Goal: Transaction & Acquisition: Purchase product/service

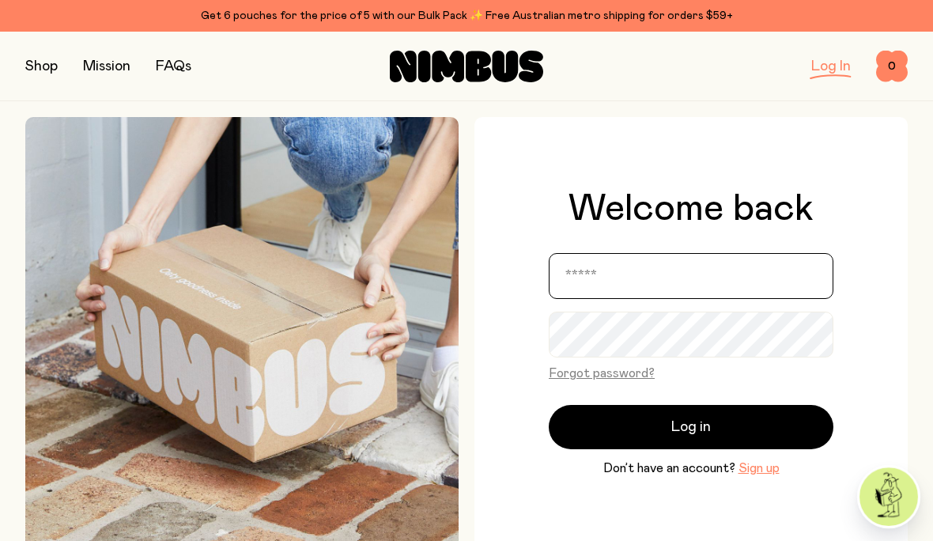
click at [658, 297] on input "email" at bounding box center [691, 276] width 285 height 46
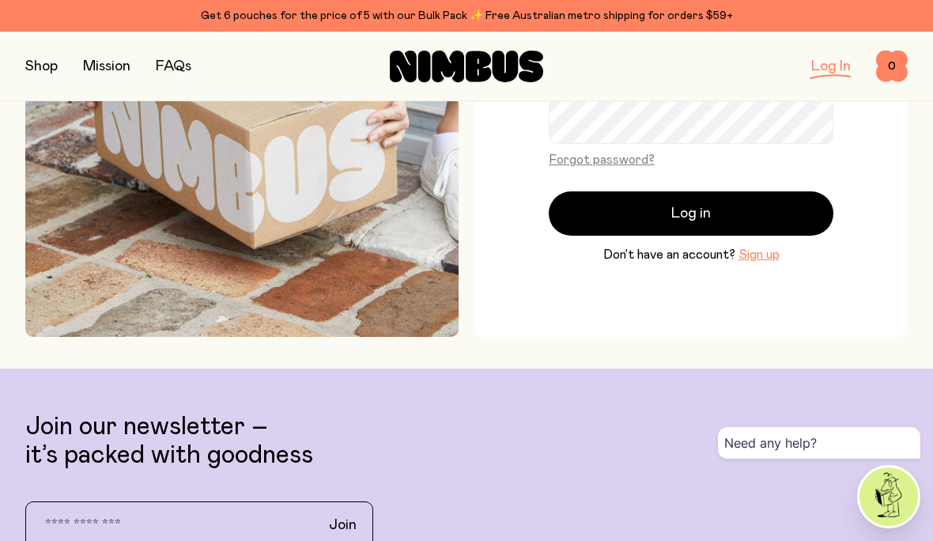
scroll to position [213, 0]
type input "**********"
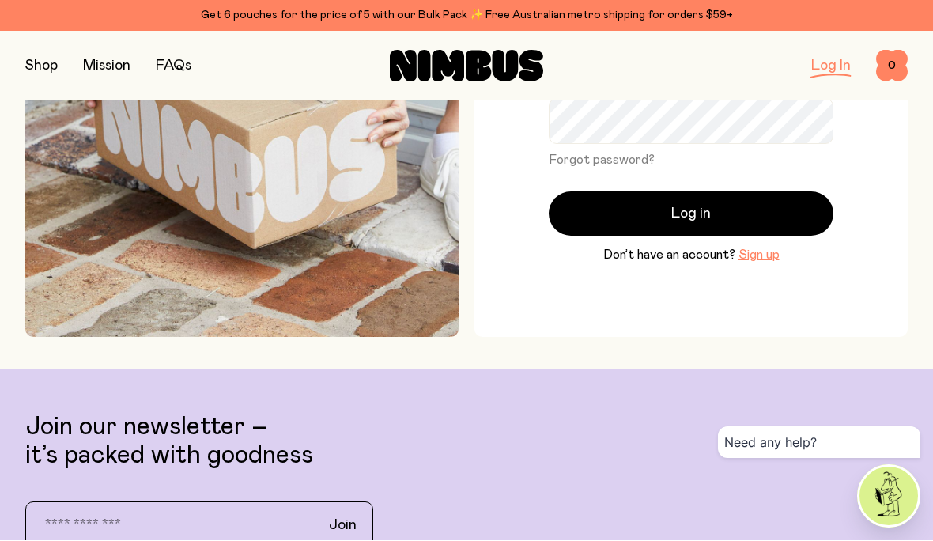
click at [722, 236] on button "Log in" at bounding box center [691, 214] width 285 height 44
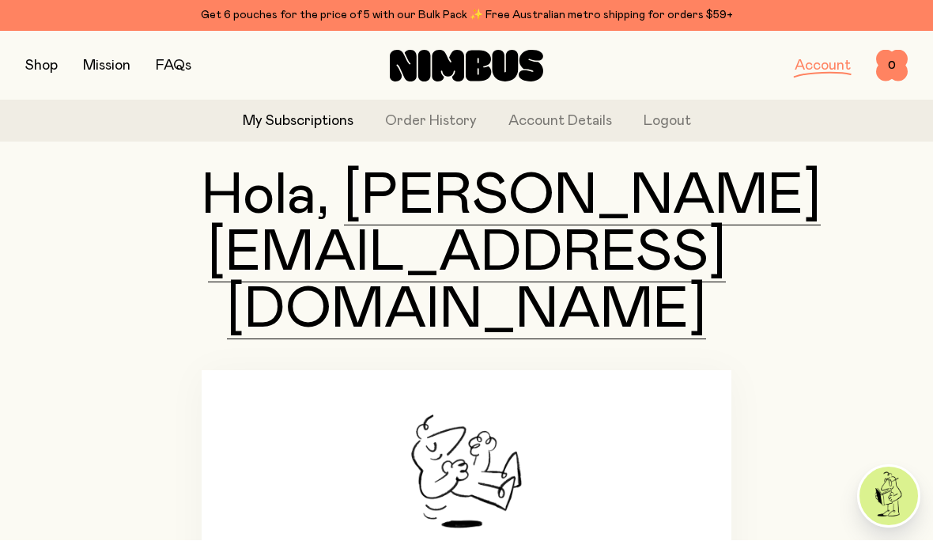
scroll to position [114, 0]
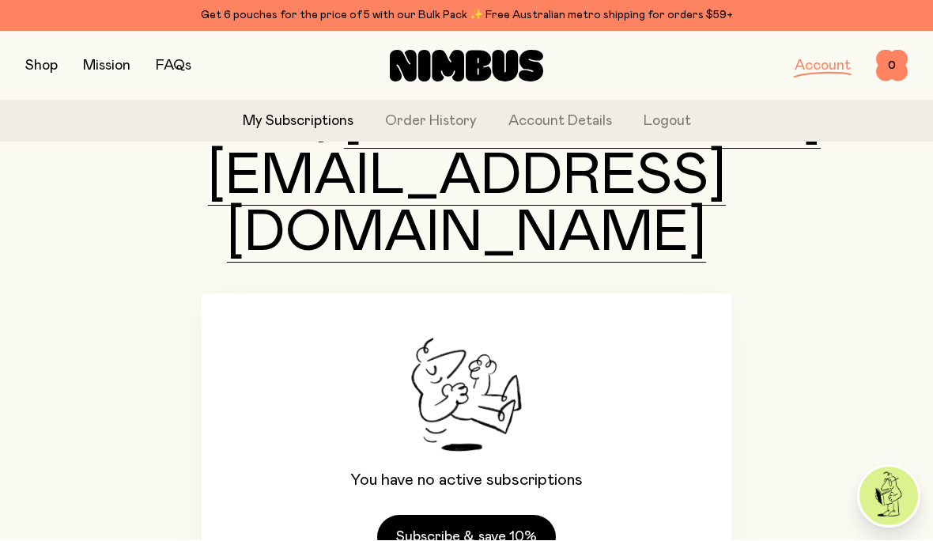
click at [507, 516] on link "Subscribe & save 10%" at bounding box center [466, 538] width 179 height 44
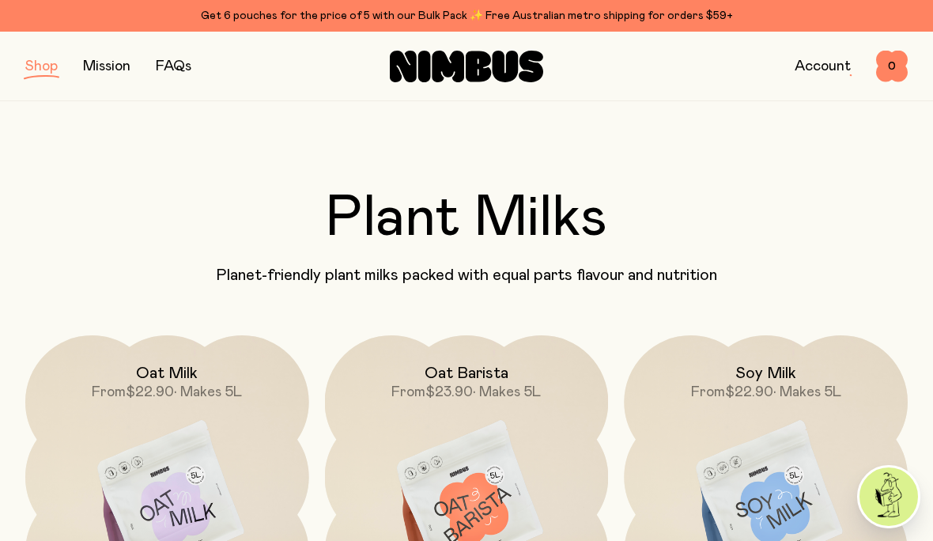
click at [798, 452] on img at bounding box center [766, 501] width 284 height 333
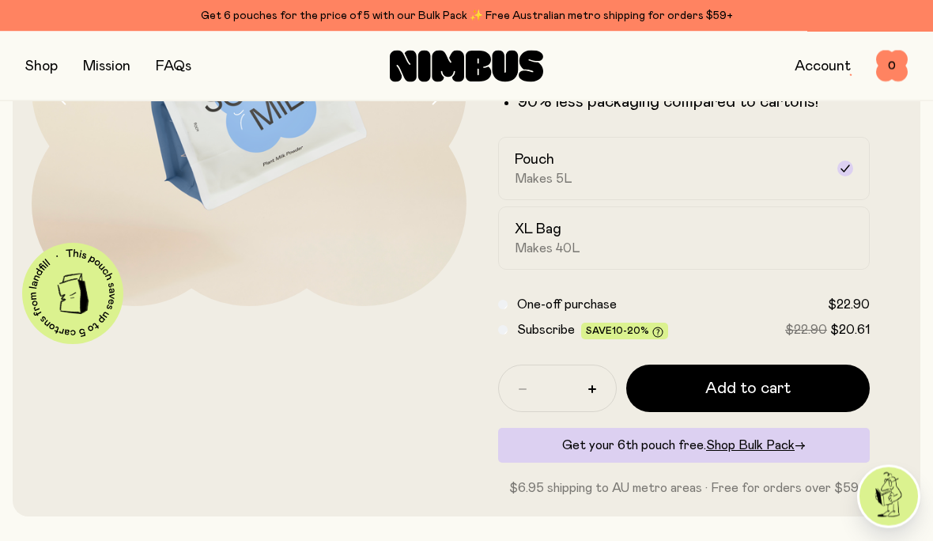
scroll to position [262, 0]
click at [838, 171] on div at bounding box center [845, 169] width 16 height 16
click at [706, 245] on div "XL Bag Makes 40L" at bounding box center [670, 238] width 310 height 36
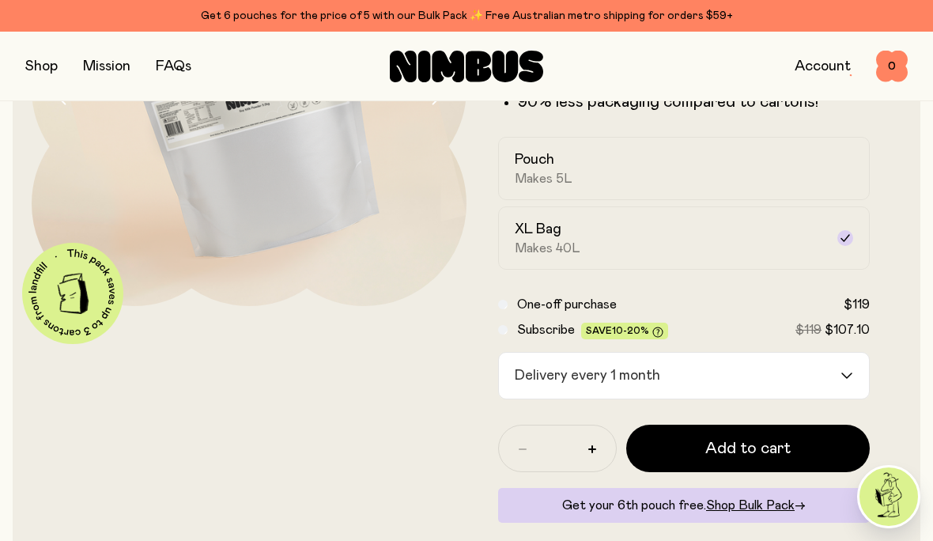
click at [838, 367] on input "Search for option" at bounding box center [752, 376] width 173 height 46
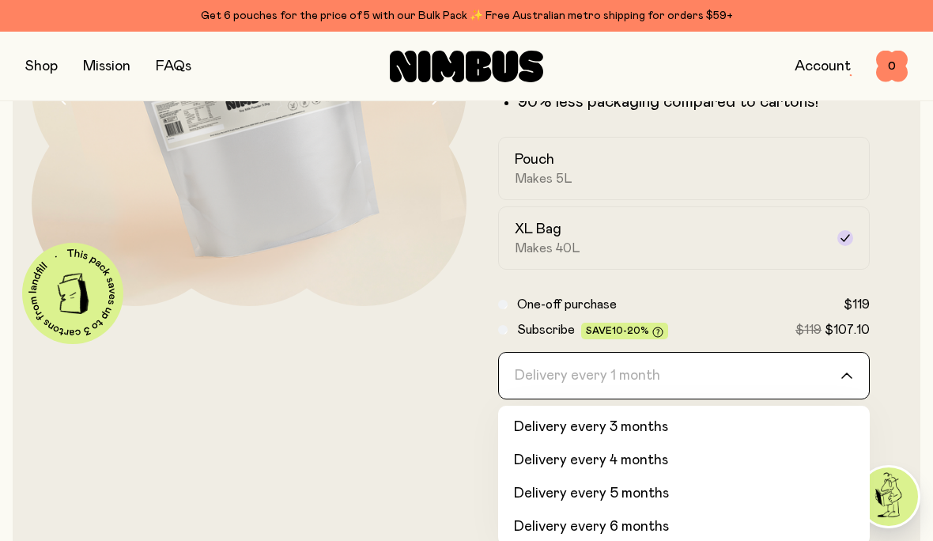
scroll to position [63, 0]
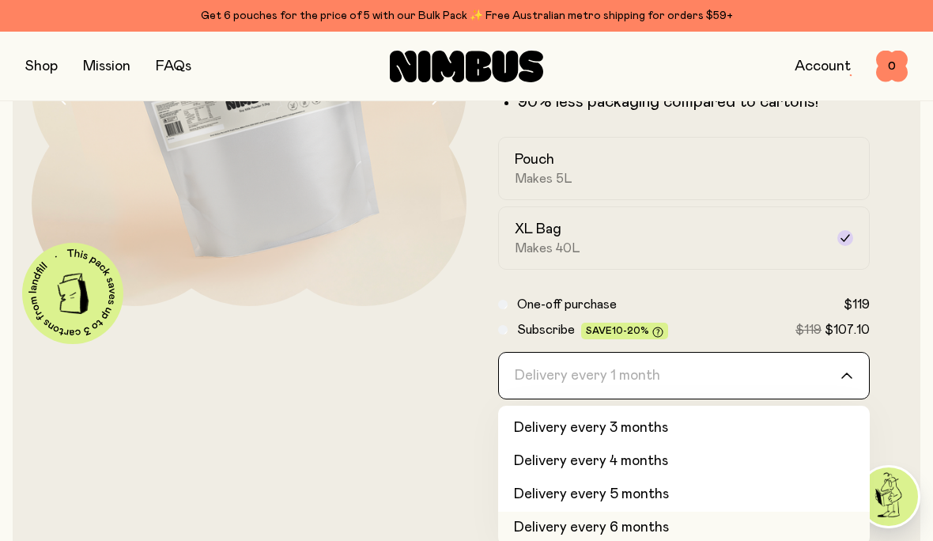
click at [678, 521] on li "Delivery every 6 months" at bounding box center [684, 528] width 372 height 33
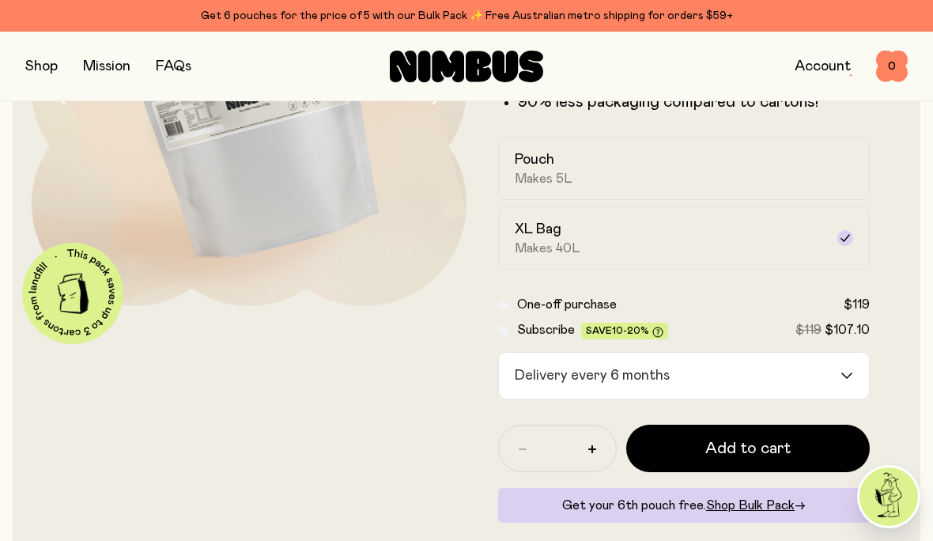
click at [803, 444] on button "Add to cart" at bounding box center [748, 448] width 244 height 47
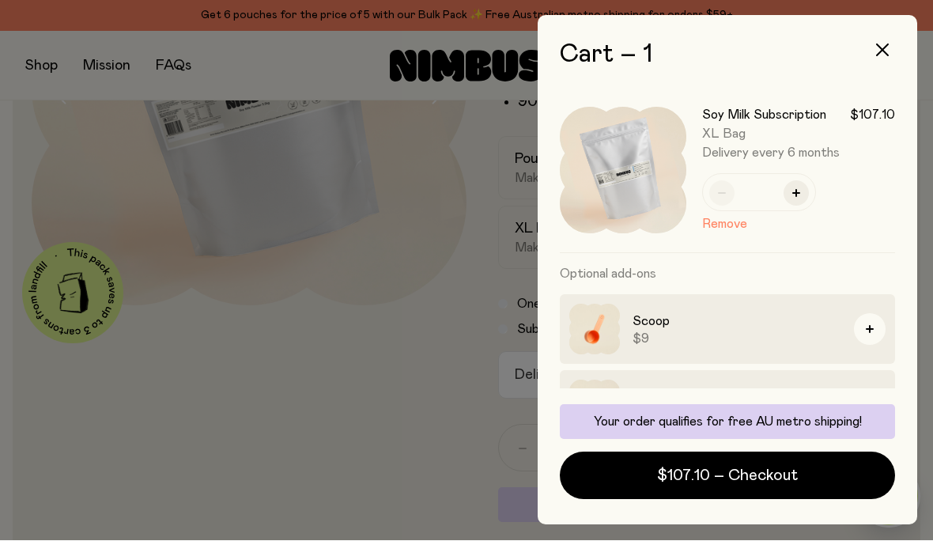
click at [758, 479] on span "$107.10 – Checkout" at bounding box center [727, 476] width 141 height 22
